Goal: Use online tool/utility: Use online tool/utility

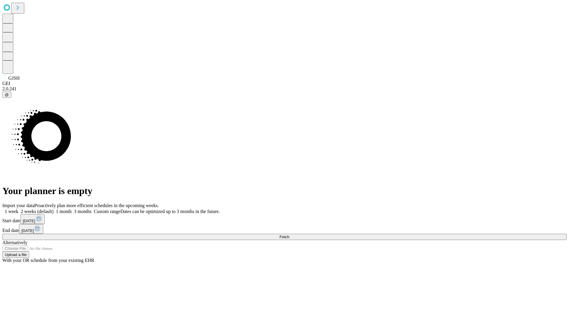
click at [289, 235] on span "Fetch" at bounding box center [285, 237] width 10 height 4
